Goal: Task Accomplishment & Management: Check status

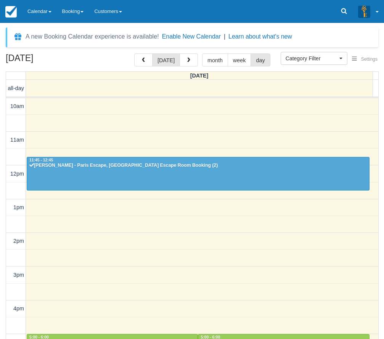
select select
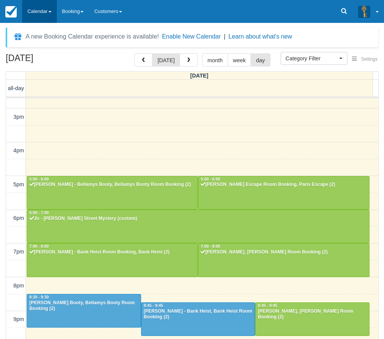
click at [38, 9] on link "Calendar" at bounding box center [39, 11] width 35 height 23
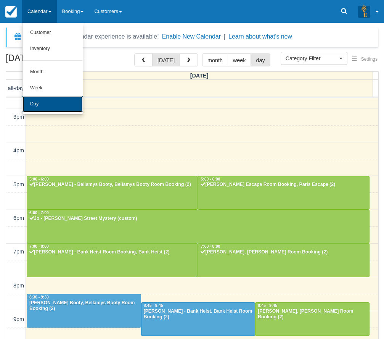
click at [43, 105] on link "Day" at bounding box center [53, 104] width 60 height 16
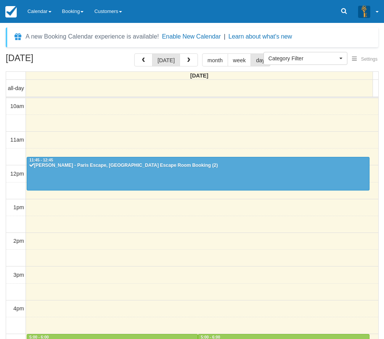
select select
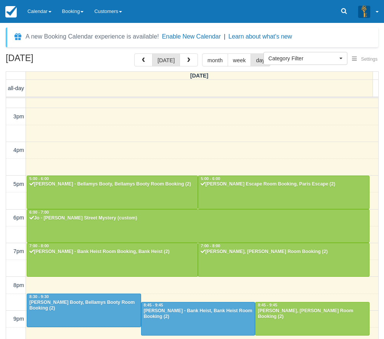
scroll to position [158, 0]
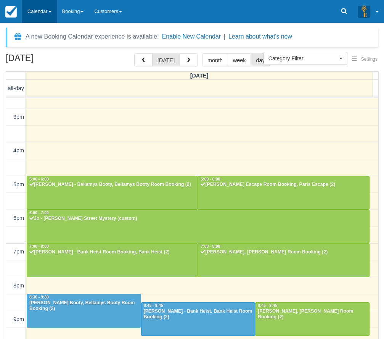
click at [37, 8] on link "Calendar" at bounding box center [39, 11] width 35 height 23
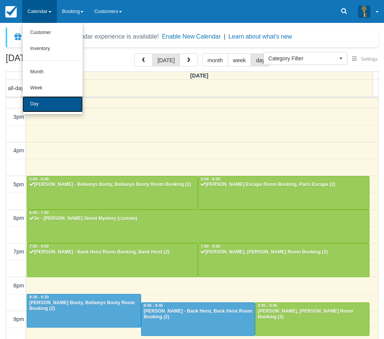
click at [47, 103] on link "Day" at bounding box center [53, 104] width 60 height 16
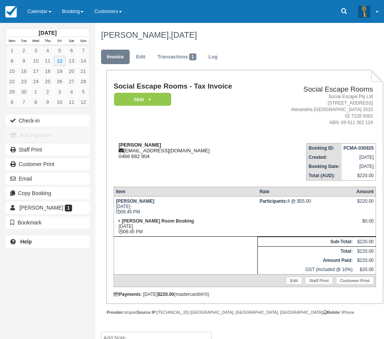
click at [165, 158] on div "Stephanie stephaniefoti30@hotmail.com 0466 682 904" at bounding box center [189, 150] width 151 height 17
drag, startPoint x: 147, startPoint y: 152, endPoint x: 154, endPoint y: 152, distance: 6.5
click at [154, 152] on div "Stephanie stephaniefoti30@hotmail.com 0466 682 904" at bounding box center [189, 150] width 151 height 17
click at [160, 161] on td "Stephanie stephaniefoti30@hotmail.com 0466 682 904" at bounding box center [189, 158] width 151 height 43
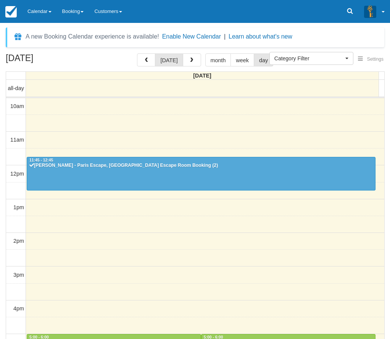
select select
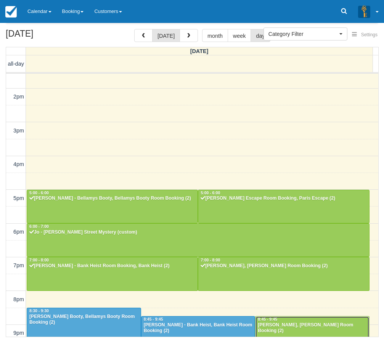
scroll to position [158, 0]
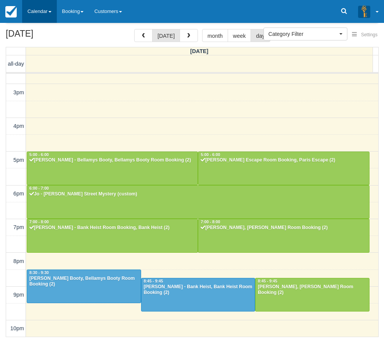
click at [45, 14] on link "Calendar" at bounding box center [39, 11] width 35 height 23
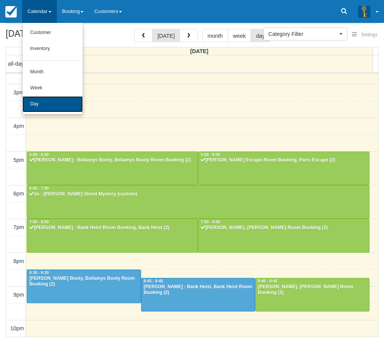
click at [41, 107] on link "Day" at bounding box center [53, 104] width 60 height 16
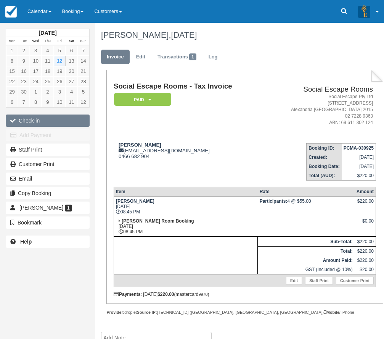
click at [69, 118] on button "Check-in" at bounding box center [48, 120] width 84 height 12
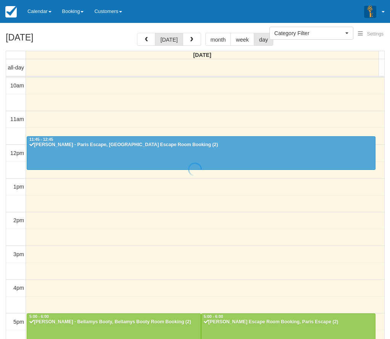
select select
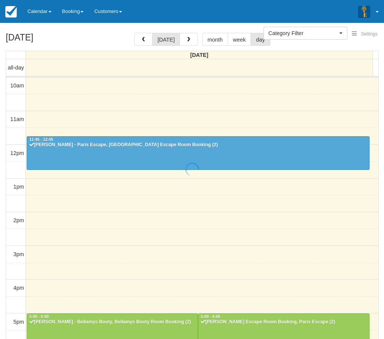
scroll to position [158, 0]
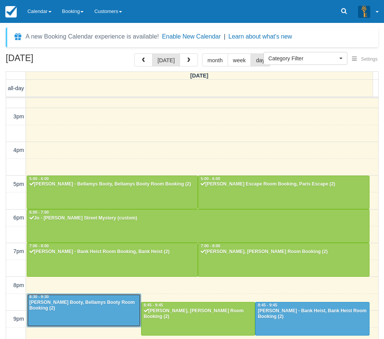
click at [95, 304] on div "Jack Antonio - Bellamys Booty, Bellamys Booty Room Booking (2)" at bounding box center [84, 305] width 110 height 12
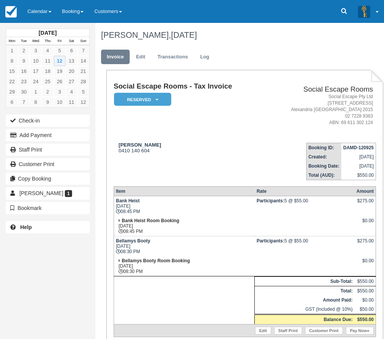
click at [197, 252] on td "Bellamys Booty [DATE] 08:30 PM" at bounding box center [184, 246] width 141 height 20
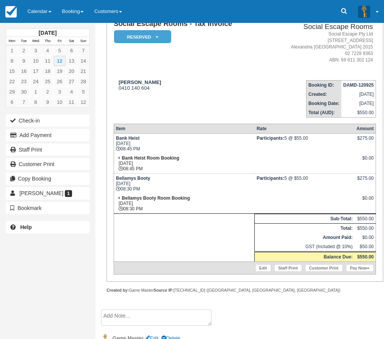
scroll to position [76, 0]
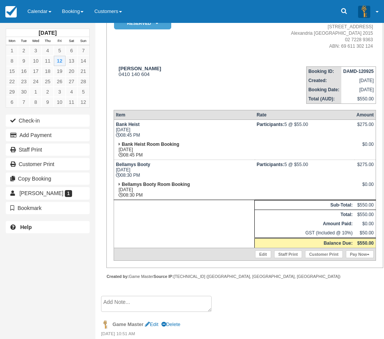
click at [250, 153] on td "Bank Heist Room Booking [DATE] 08:45 PM" at bounding box center [184, 150] width 141 height 20
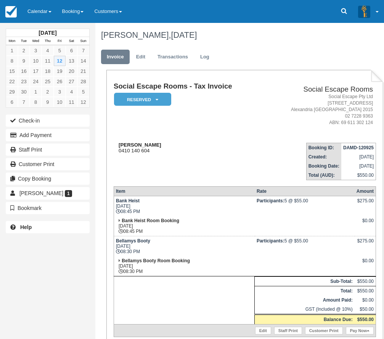
scroll to position [38, 0]
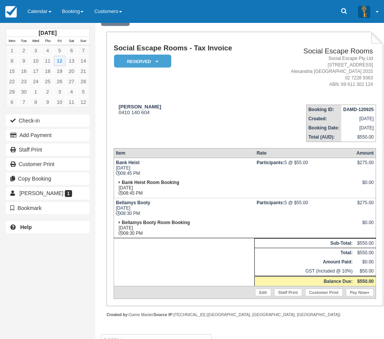
click at [179, 148] on th "Item" at bounding box center [184, 153] width 141 height 10
click at [72, 122] on button "Check-in" at bounding box center [48, 120] width 84 height 12
click at [180, 139] on td "[PERSON_NAME] 0410 140 604" at bounding box center [189, 119] width 151 height 43
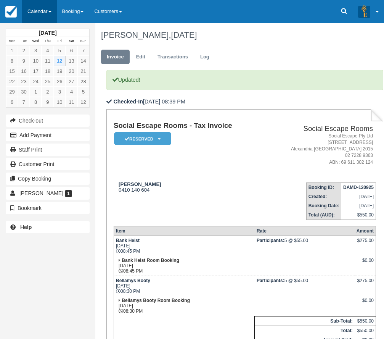
click at [42, 15] on link "Calendar" at bounding box center [39, 11] width 35 height 23
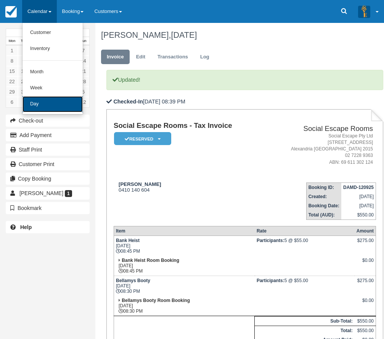
click at [49, 102] on link "Day" at bounding box center [53, 104] width 60 height 16
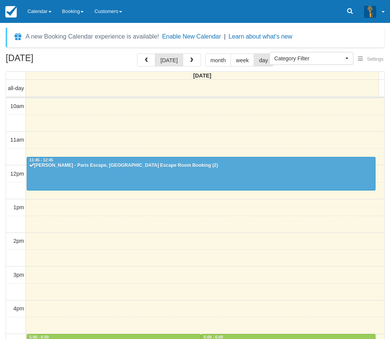
select select
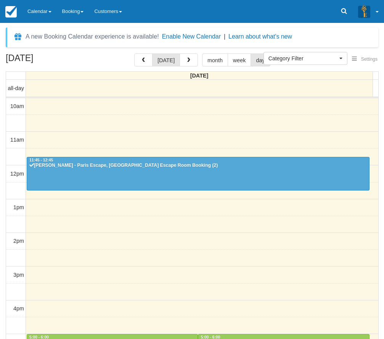
scroll to position [158, 0]
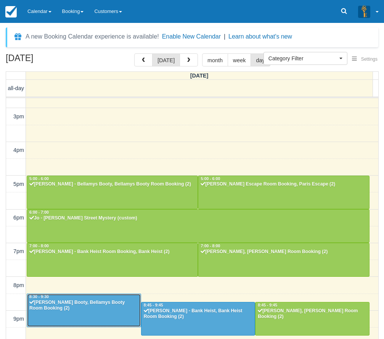
click at [110, 302] on div "Jack Antonio - Bellamys Booty, Bellamys Booty Room Booking (2)" at bounding box center [84, 305] width 110 height 12
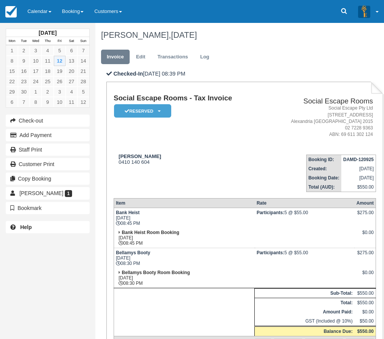
click at [268, 240] on td at bounding box center [305, 238] width 100 height 20
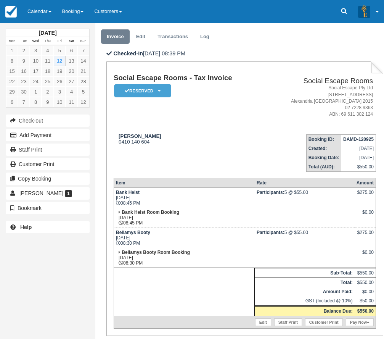
scroll to position [38, 0]
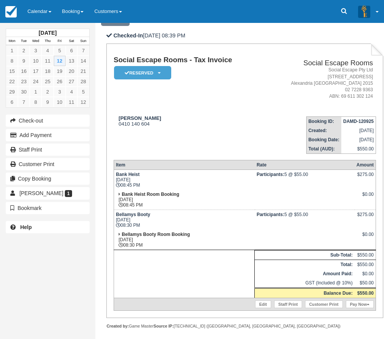
click at [272, 215] on strong "Participants:" at bounding box center [271, 214] width 28 height 5
click at [258, 214] on strong "Participants:" at bounding box center [271, 214] width 28 height 5
click at [255, 237] on td at bounding box center [305, 240] width 100 height 20
click at [246, 191] on td "Bank Heist Room Booking [DATE] 08:45 PM" at bounding box center [184, 200] width 141 height 20
click at [204, 220] on td "Bellamys Booty [DATE] 08:30 PM" at bounding box center [184, 220] width 141 height 20
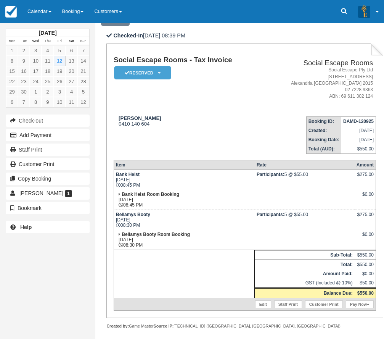
click at [219, 191] on td "Bank Heist Room Booking [DATE] 08:45 PM" at bounding box center [184, 200] width 141 height 20
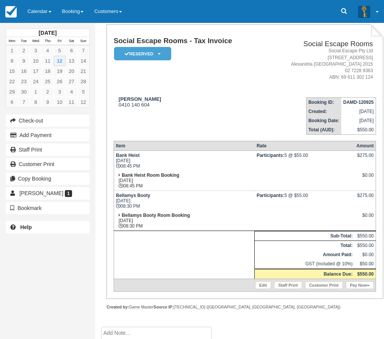
scroll to position [76, 0]
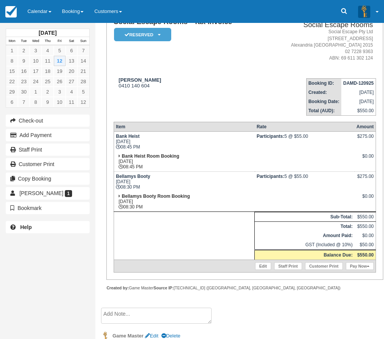
click at [282, 188] on td "Participants: 5 @ $55.00" at bounding box center [305, 182] width 100 height 20
drag, startPoint x: 315, startPoint y: 177, endPoint x: 255, endPoint y: 173, distance: 60.1
click at [255, 173] on td "Participants: 5 @ $55.00" at bounding box center [305, 182] width 100 height 20
click at [269, 192] on td at bounding box center [305, 202] width 100 height 20
click at [327, 185] on td "Participants: 5 @ $55.00" at bounding box center [305, 182] width 100 height 20
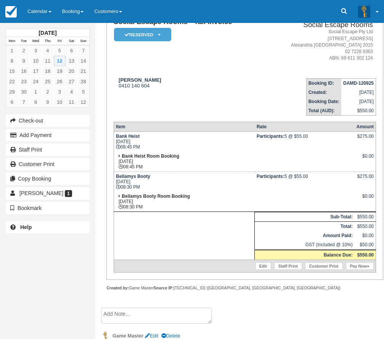
click at [323, 179] on td "Participants: 5 @ $55.00" at bounding box center [305, 182] width 100 height 20
drag, startPoint x: 359, startPoint y: 254, endPoint x: 375, endPoint y: 256, distance: 15.5
click at [375, 256] on td "$550.00" at bounding box center [365, 255] width 21 height 10
click at [307, 194] on td at bounding box center [305, 202] width 100 height 20
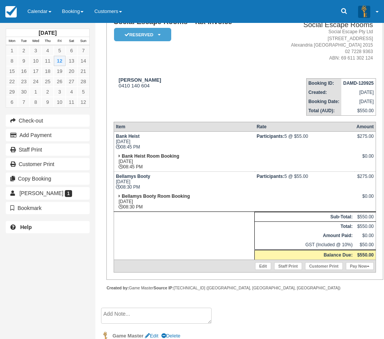
click at [236, 98] on td "[PERSON_NAME] 0410 140 604" at bounding box center [189, 93] width 151 height 43
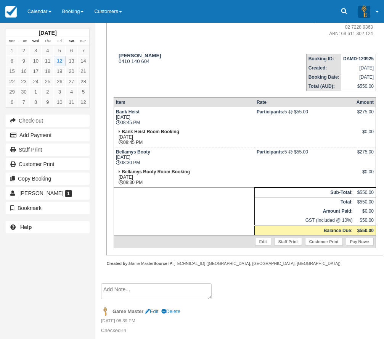
scroll to position [114, 0]
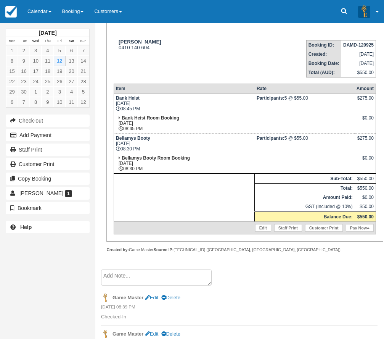
drag, startPoint x: 303, startPoint y: 138, endPoint x: 244, endPoint y: 135, distance: 59.2
click at [244, 135] on tr "Bellamys Booty [DATE] 08:30 PM Participants: 5 @ $55.00 $275.00" at bounding box center [245, 144] width 262 height 20
click at [261, 148] on td "Participants: 5 @ $55.00" at bounding box center [305, 144] width 100 height 20
click at [261, 165] on td at bounding box center [305, 163] width 100 height 20
click at [266, 169] on td at bounding box center [305, 163] width 100 height 20
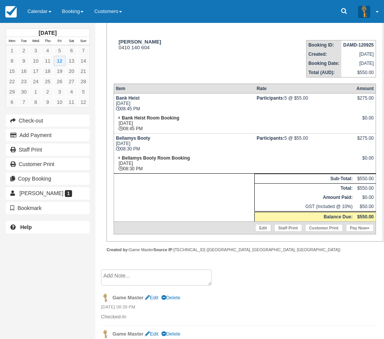
click at [272, 161] on td at bounding box center [305, 163] width 100 height 20
click at [193, 66] on td "[PERSON_NAME] 0410 140 604" at bounding box center [189, 55] width 151 height 43
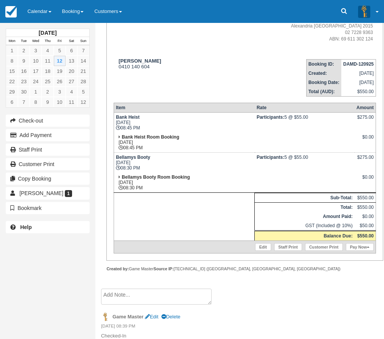
scroll to position [23, 0]
